Goal: Information Seeking & Learning: Find specific fact

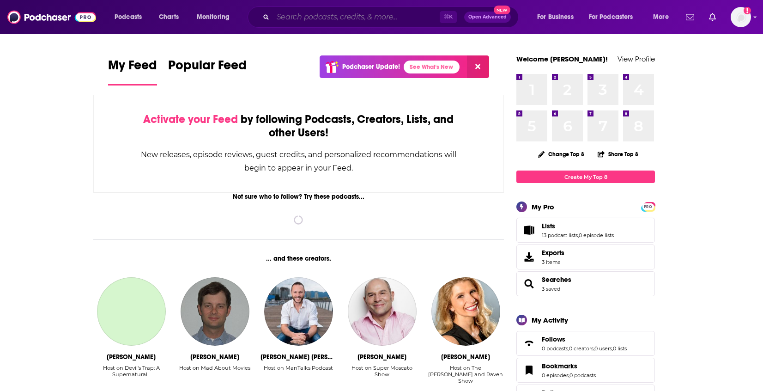
click at [362, 18] on input "Search podcasts, credits, & more..." at bounding box center [356, 17] width 167 height 15
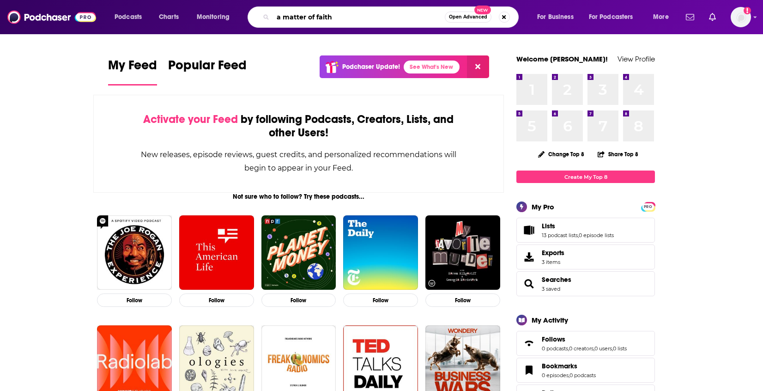
type input "a matter of faith"
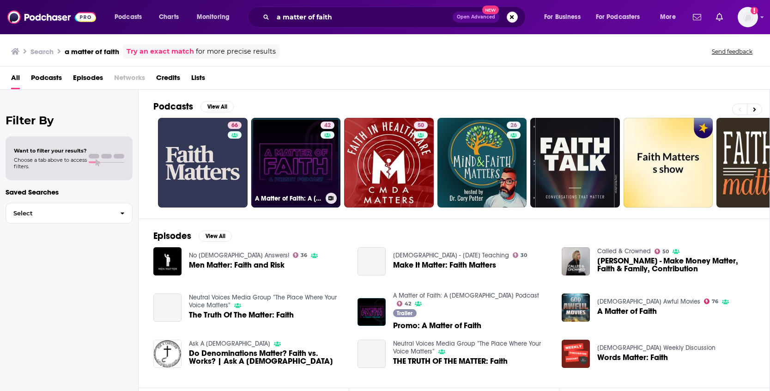
click at [297, 165] on link "42 A Matter of Faith: A [DEMOGRAPHIC_DATA] Podcast" at bounding box center [296, 163] width 90 height 90
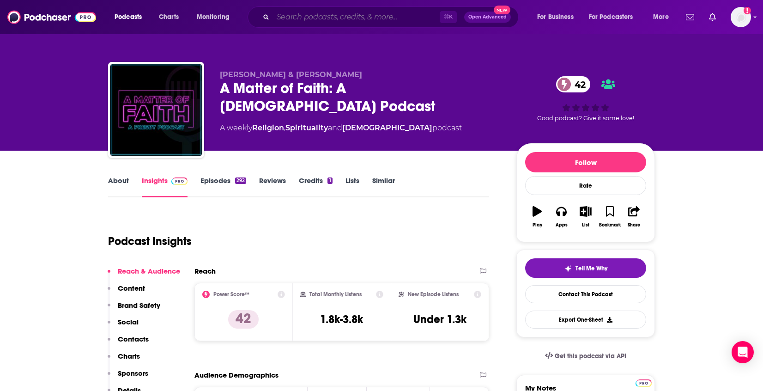
click at [286, 19] on input "Search podcasts, credits, & more..." at bounding box center [356, 17] width 167 height 15
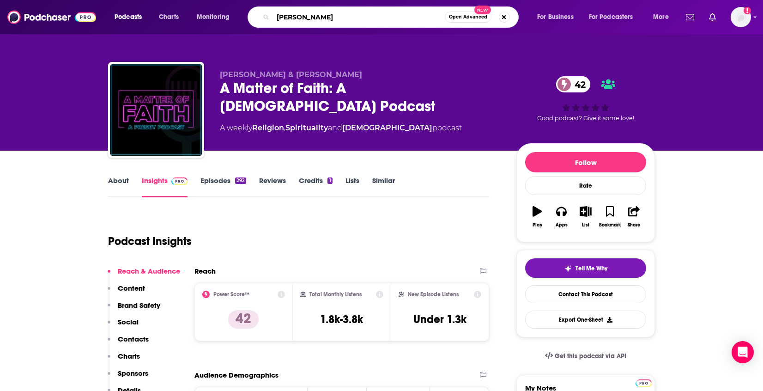
type input "[PERSON_NAME]"
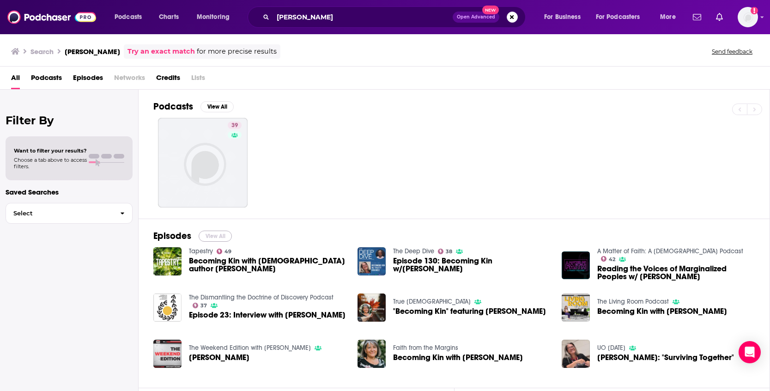
click at [216, 237] on button "View All" at bounding box center [215, 236] width 33 height 11
